Goal: Task Accomplishment & Management: Manage account settings

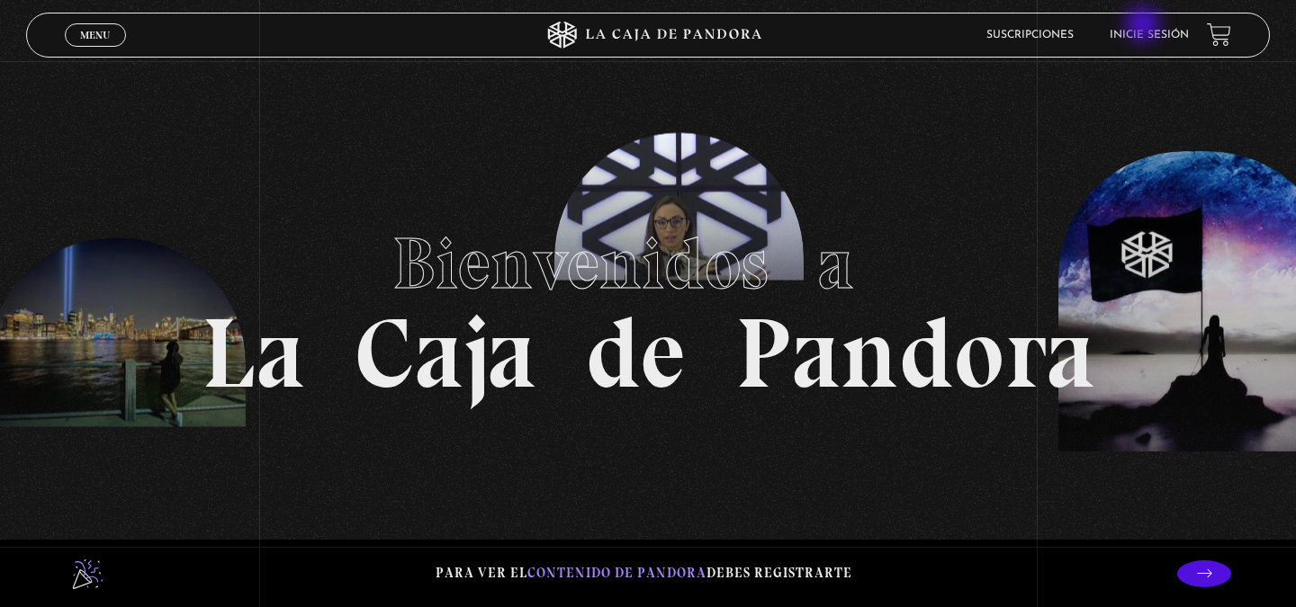
click at [1162, 20] on header "Menu Cerrar Suscripciones Inicie sesión" at bounding box center [648, 35] width 1244 height 45
click at [1137, 33] on link "Inicie sesión" at bounding box center [1149, 35] width 79 height 11
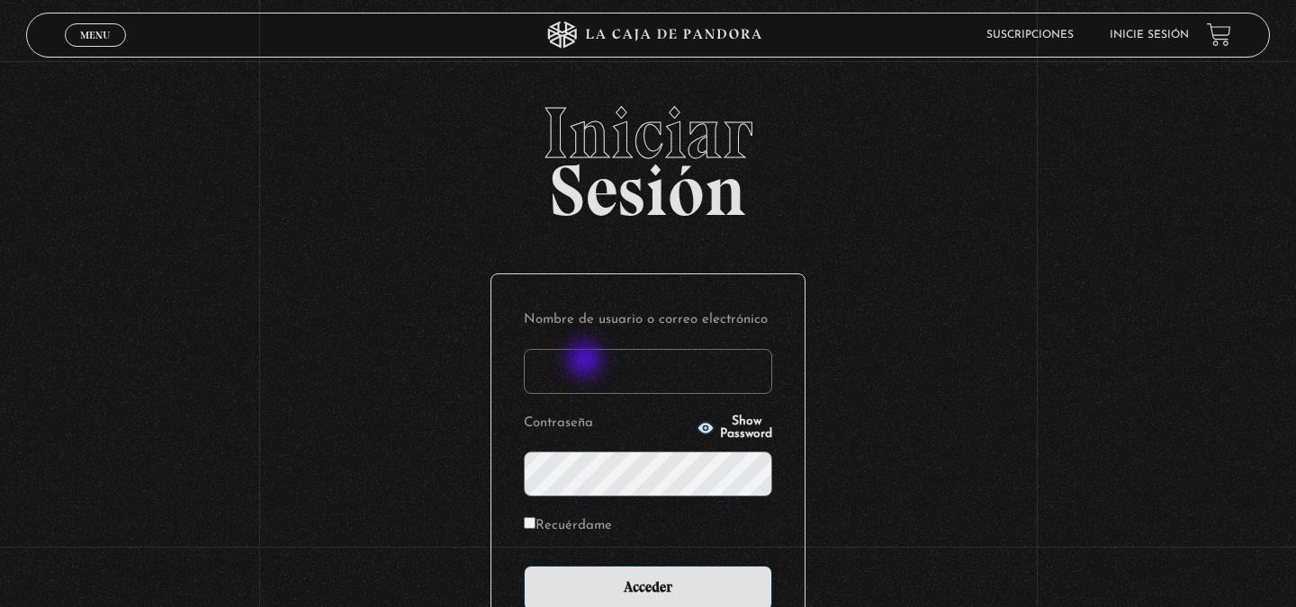
click at [579, 369] on input "Nombre de usuario o correo electrónico" at bounding box center [648, 371] width 248 height 45
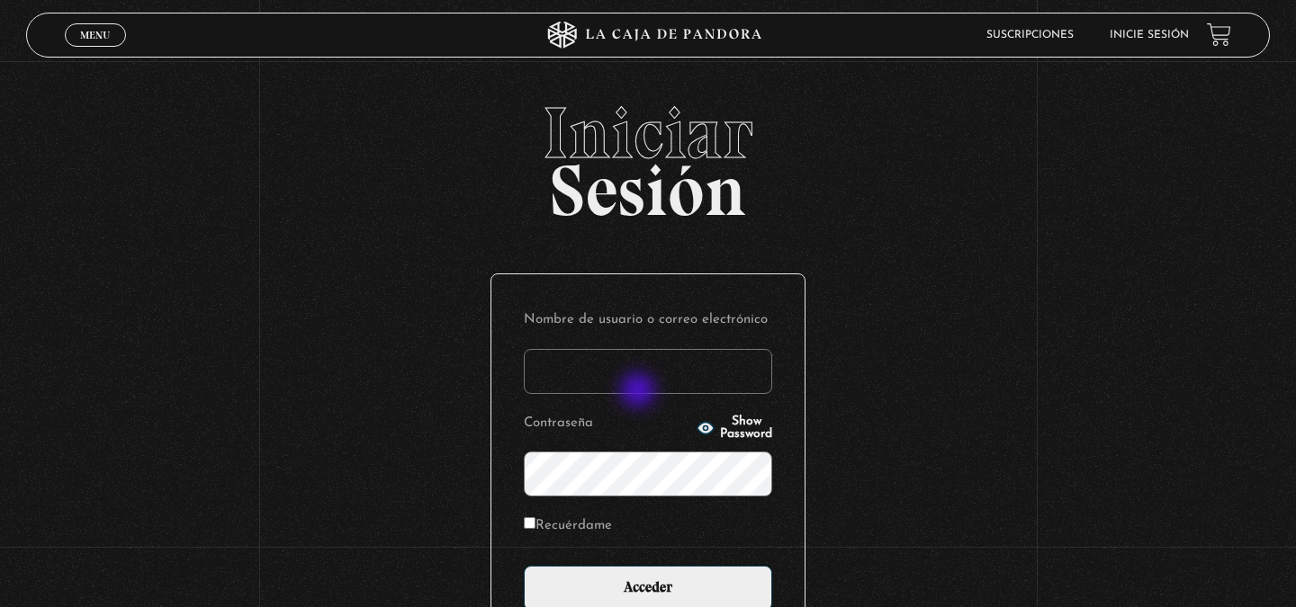
type input "max.arroyo90@gmail.com"
click at [524, 566] on input "Acceder" at bounding box center [648, 588] width 248 height 45
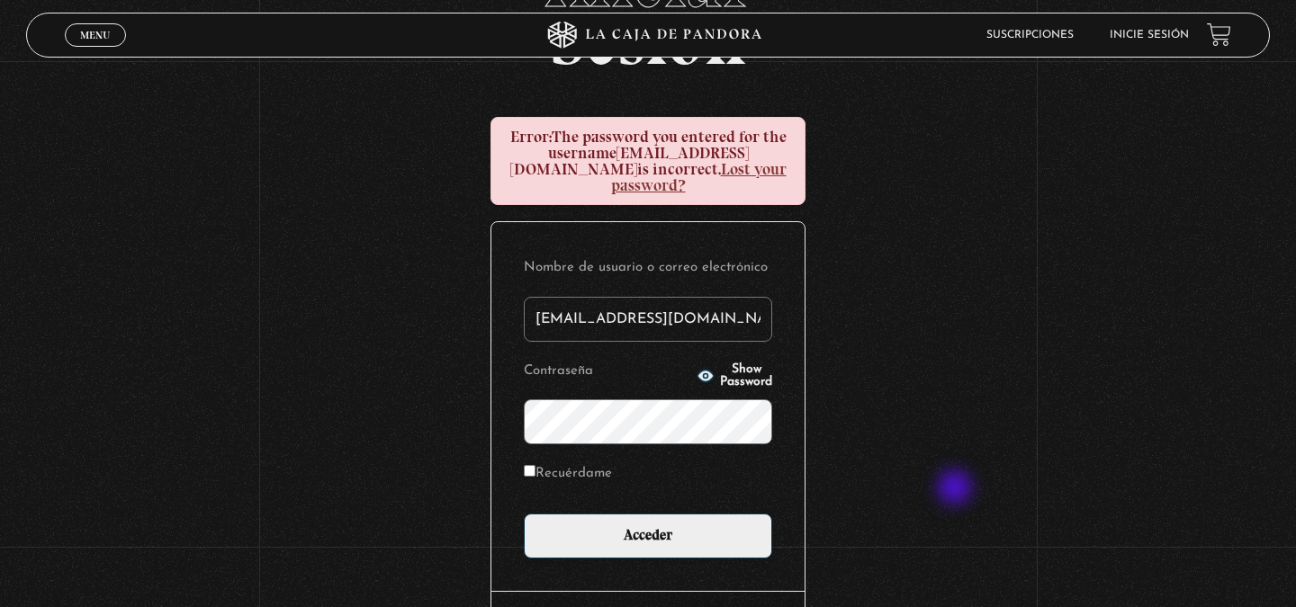
scroll to position [152, 0]
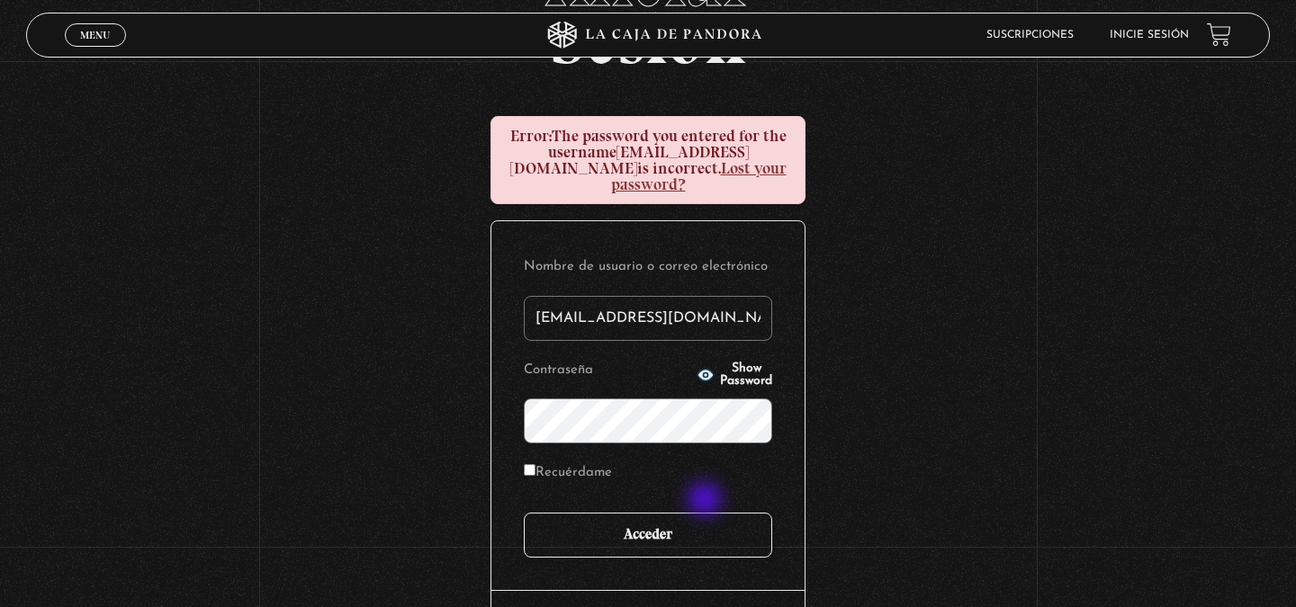
click at [705, 513] on input "Acceder" at bounding box center [648, 535] width 248 height 45
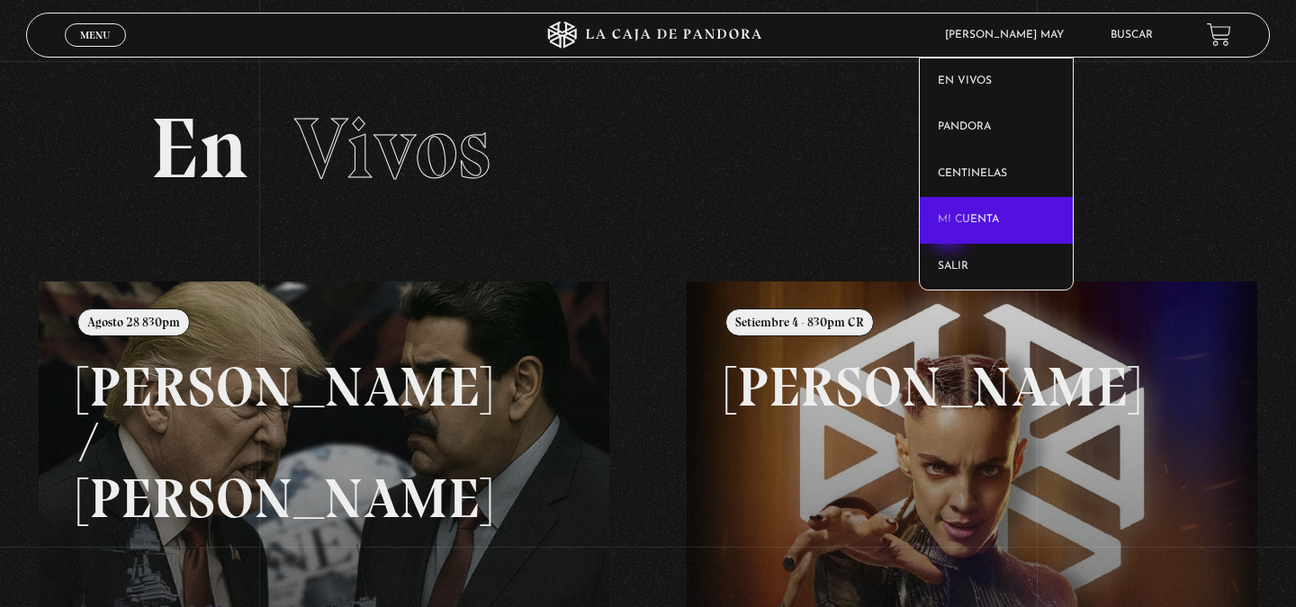
click at [950, 235] on link "Mi cuenta" at bounding box center [997, 220] width 154 height 47
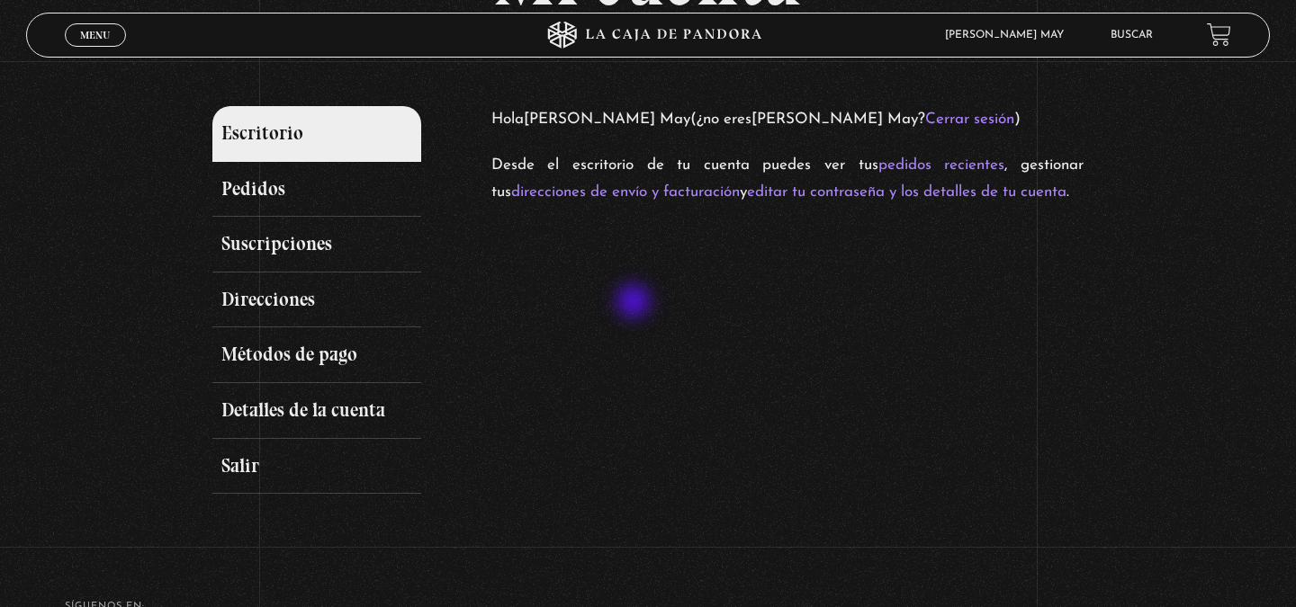
scroll to position [166, 0]
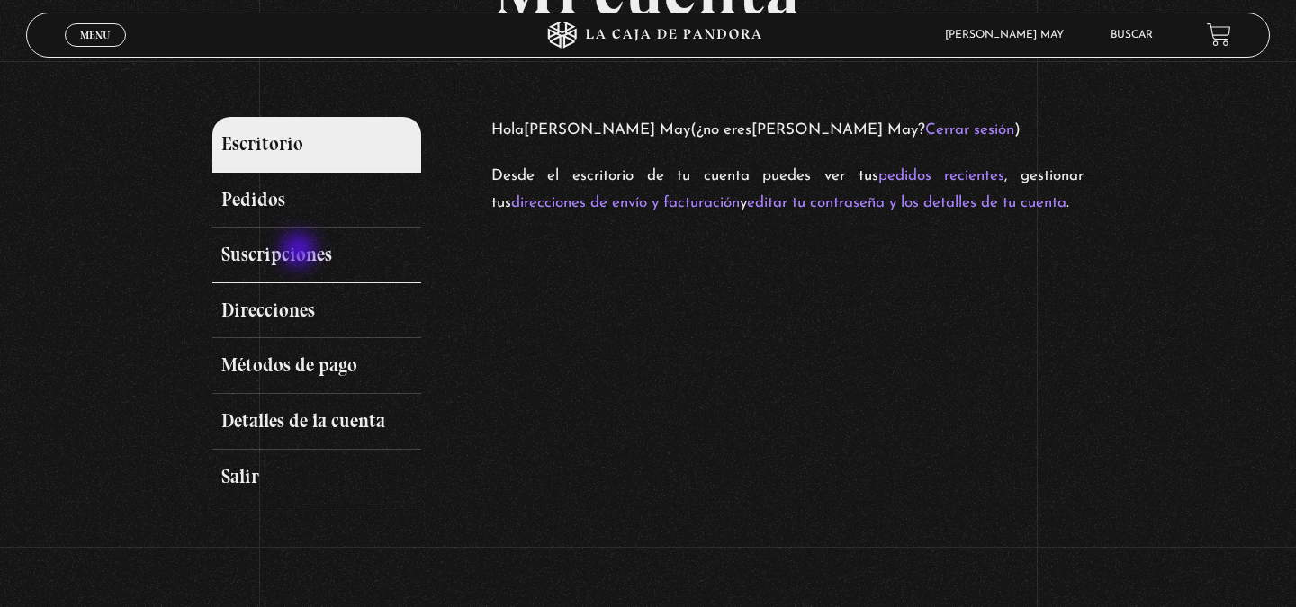
click at [301, 253] on link "Suscripciones" at bounding box center [316, 256] width 209 height 56
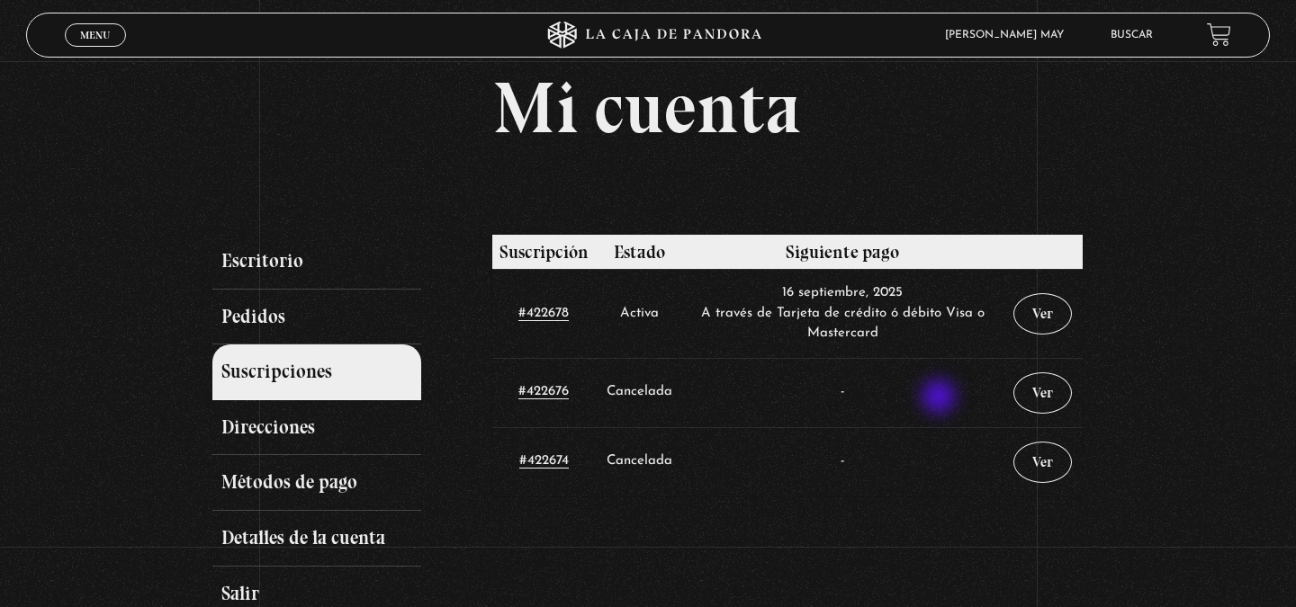
scroll to position [63, 0]
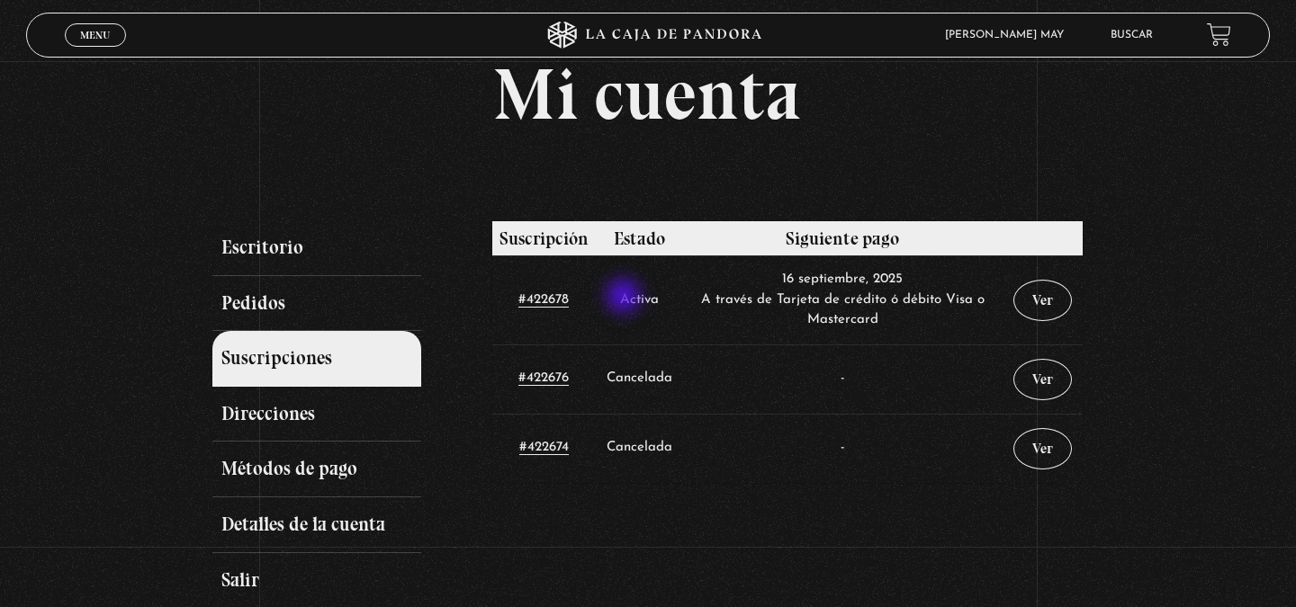
click at [625, 298] on td "Activa" at bounding box center [639, 300] width 87 height 89
click at [1042, 291] on link "Ver" at bounding box center [1042, 300] width 58 height 41
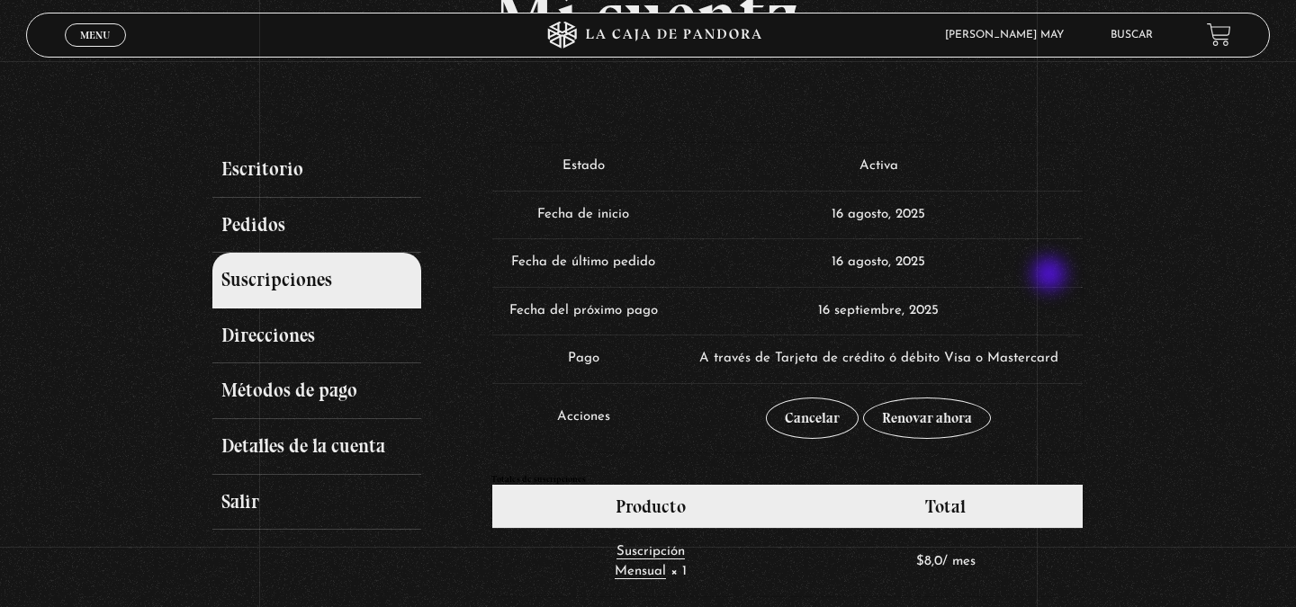
scroll to position [150, 0]
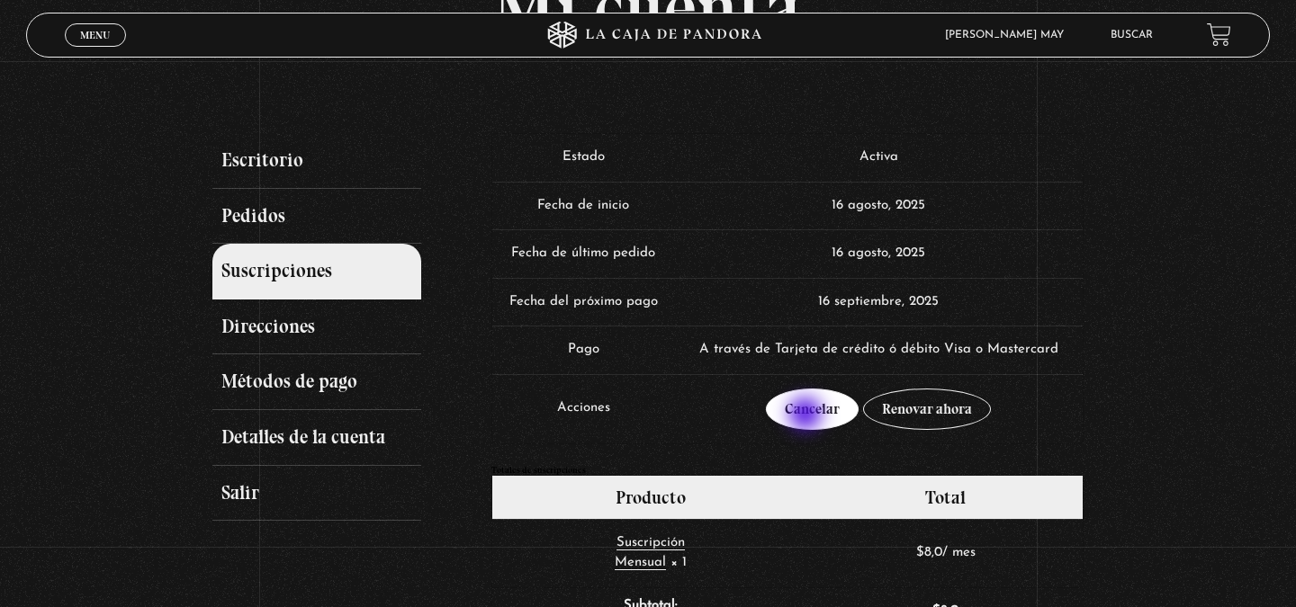
click at [807, 416] on link "Cancelar" at bounding box center [812, 409] width 93 height 41
